Goal: Check status: Check status

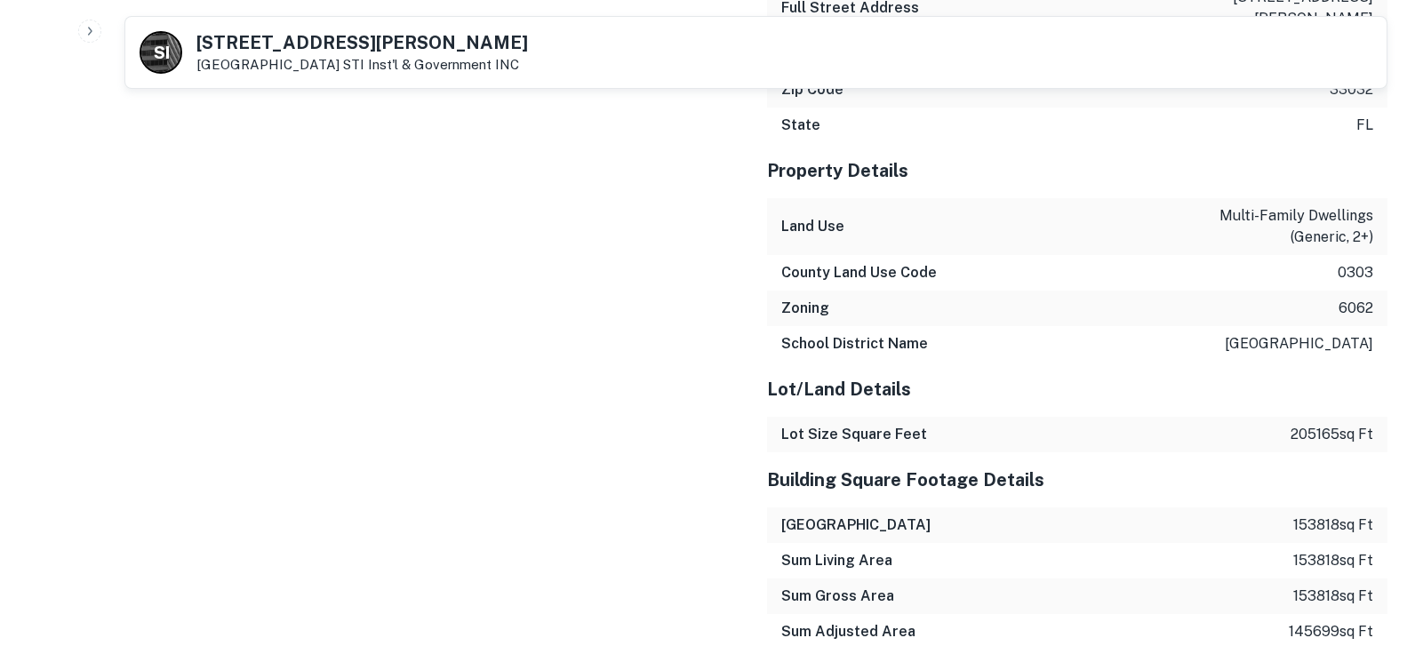
scroll to position [1777, 0]
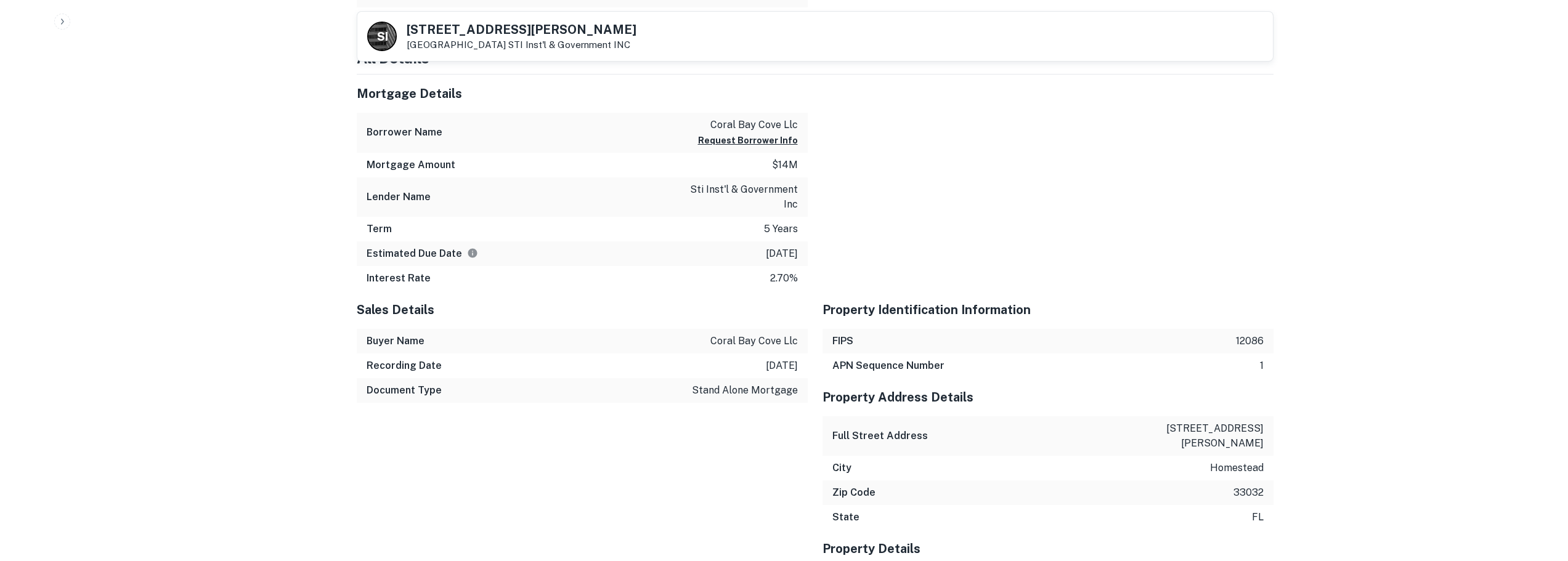
scroll to position [738, 0]
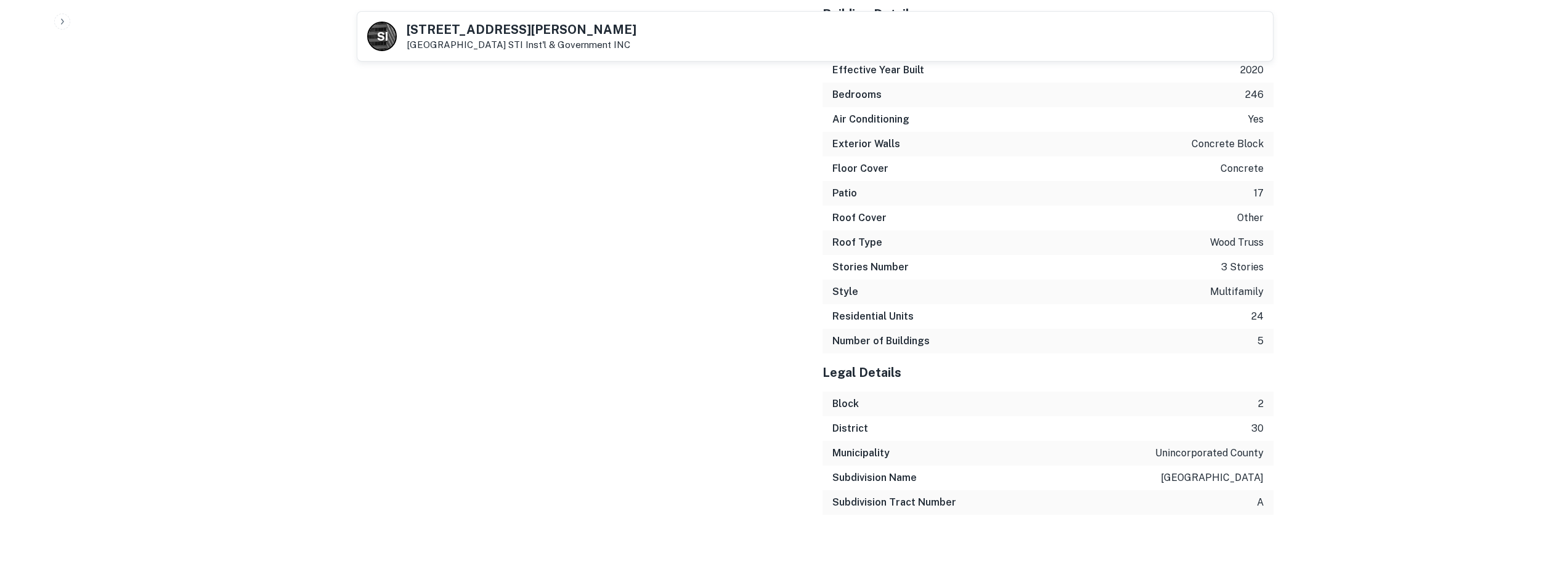
scroll to position [1637, 0]
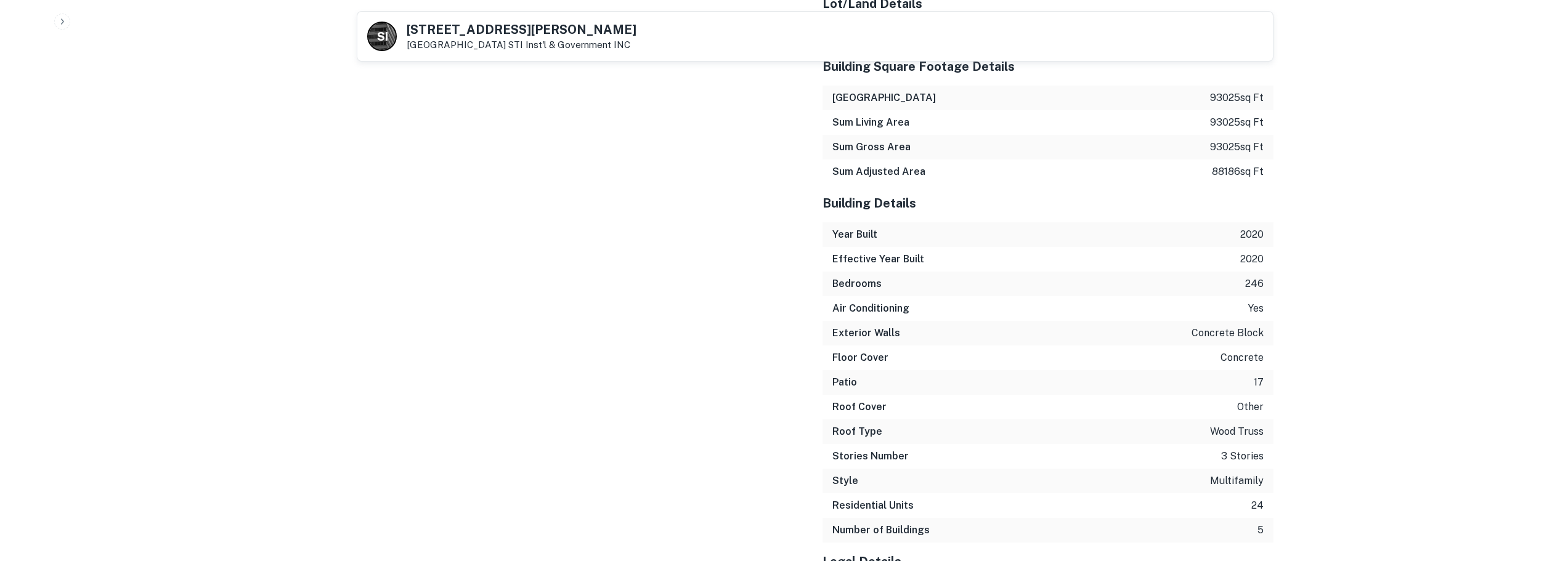
scroll to position [1514, 0]
